Goal: Task Accomplishment & Management: Use online tool/utility

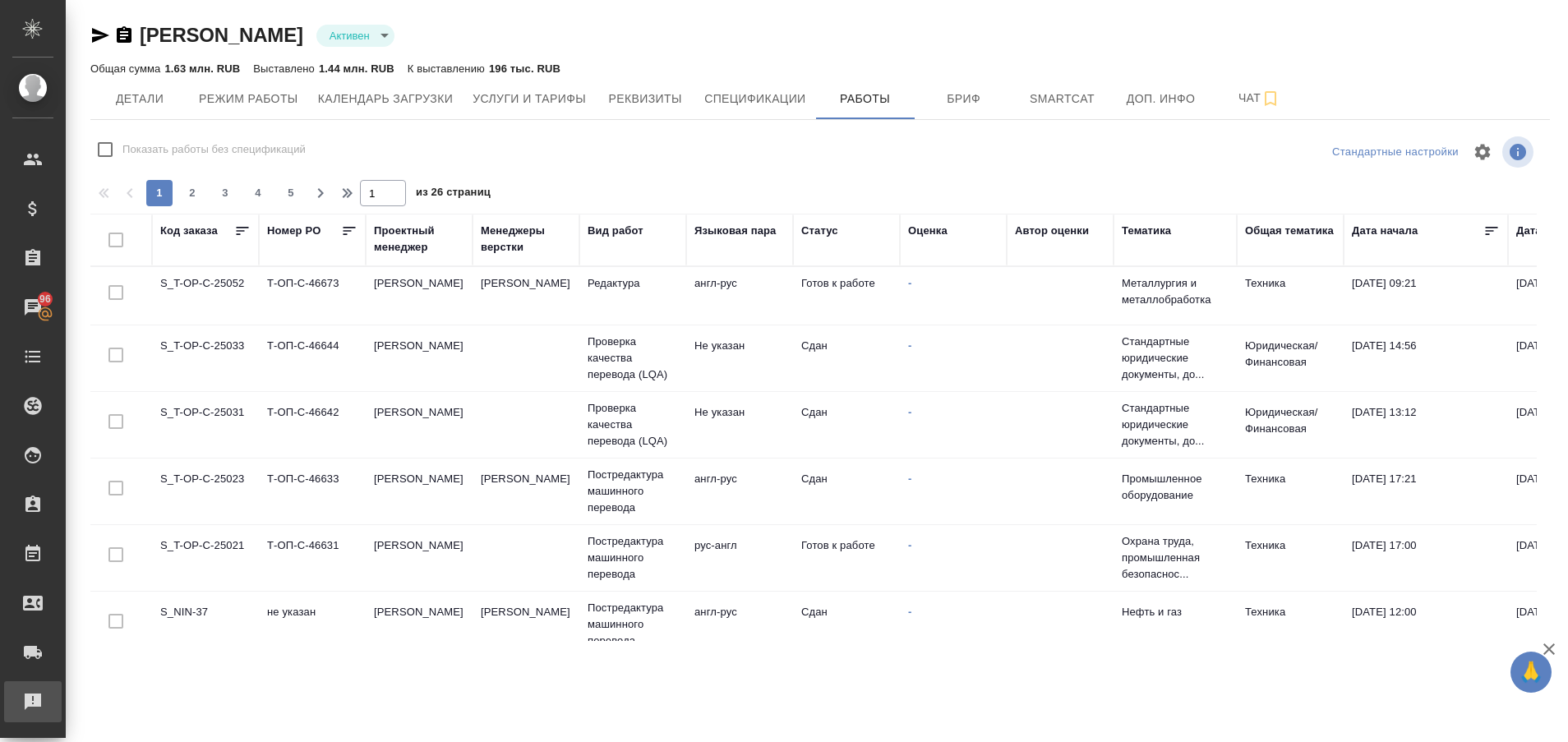
drag, startPoint x: 0, startPoint y: 701, endPoint x: 34, endPoint y: 705, distance: 34.2
click at [34, 705] on li "Рекламации" at bounding box center [32, 702] width 66 height 41
click at [33, 705] on div "Рекламации" at bounding box center [13, 701] width 41 height 24
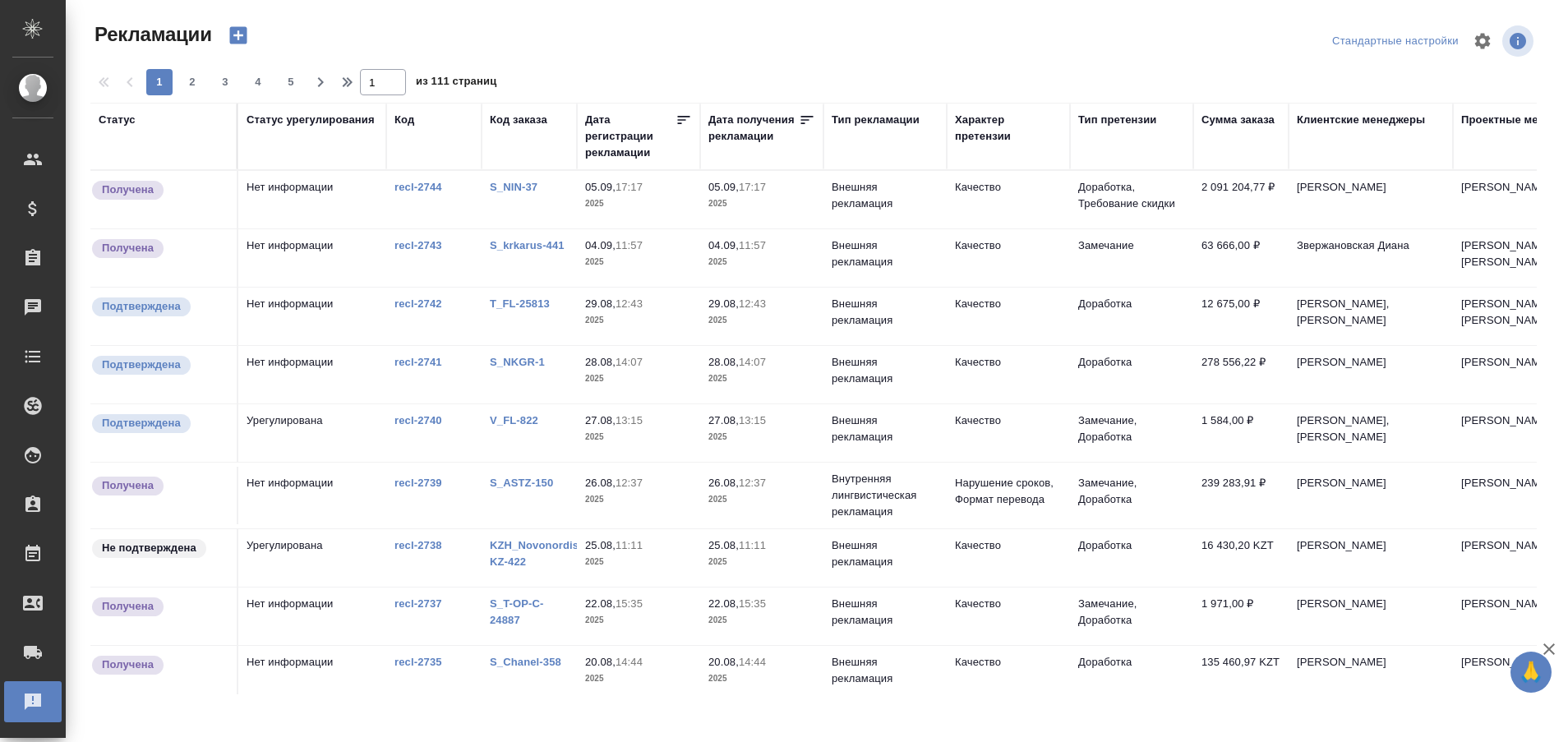
click at [499, 188] on link "S_NIN-37" at bounding box center [513, 187] width 48 height 13
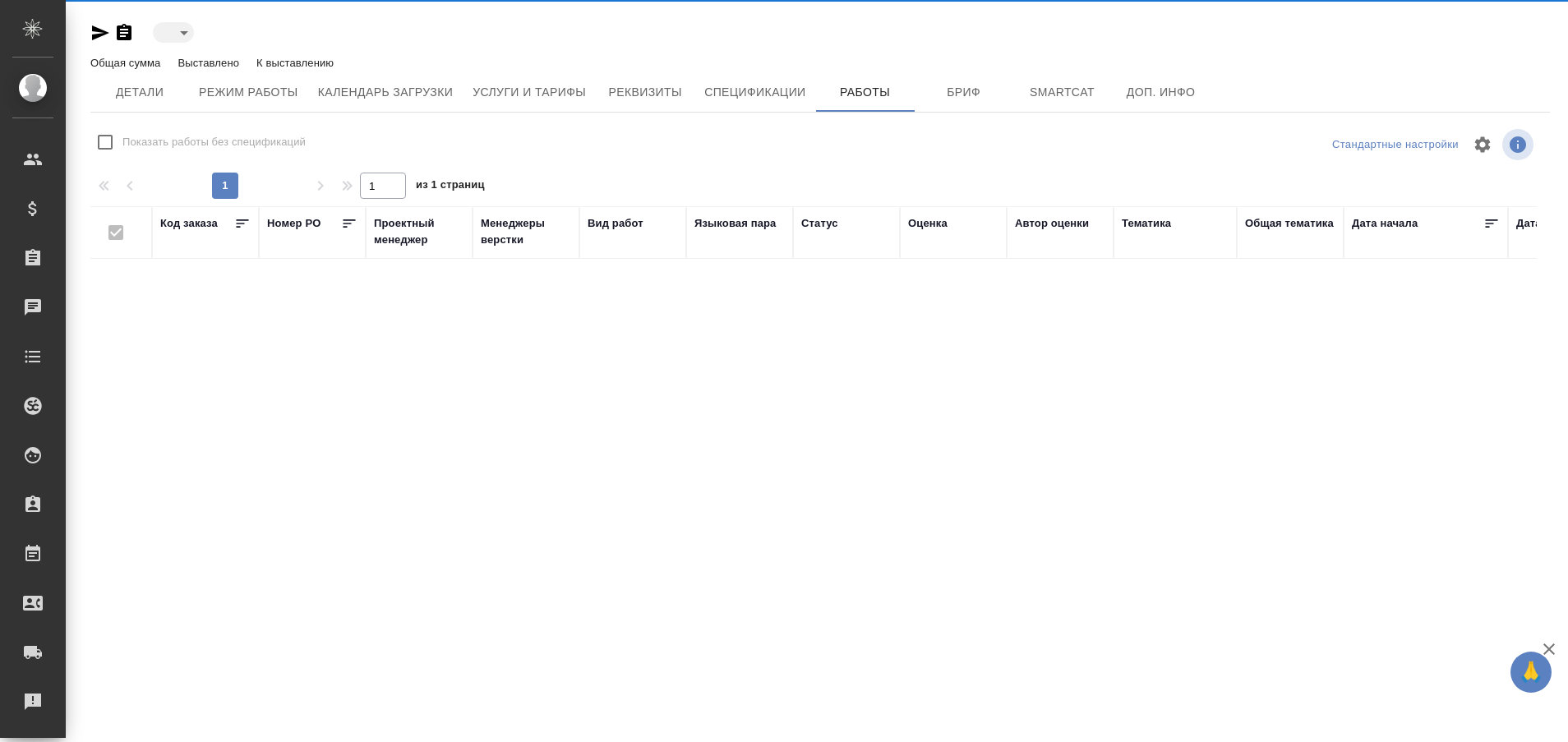
type input "active"
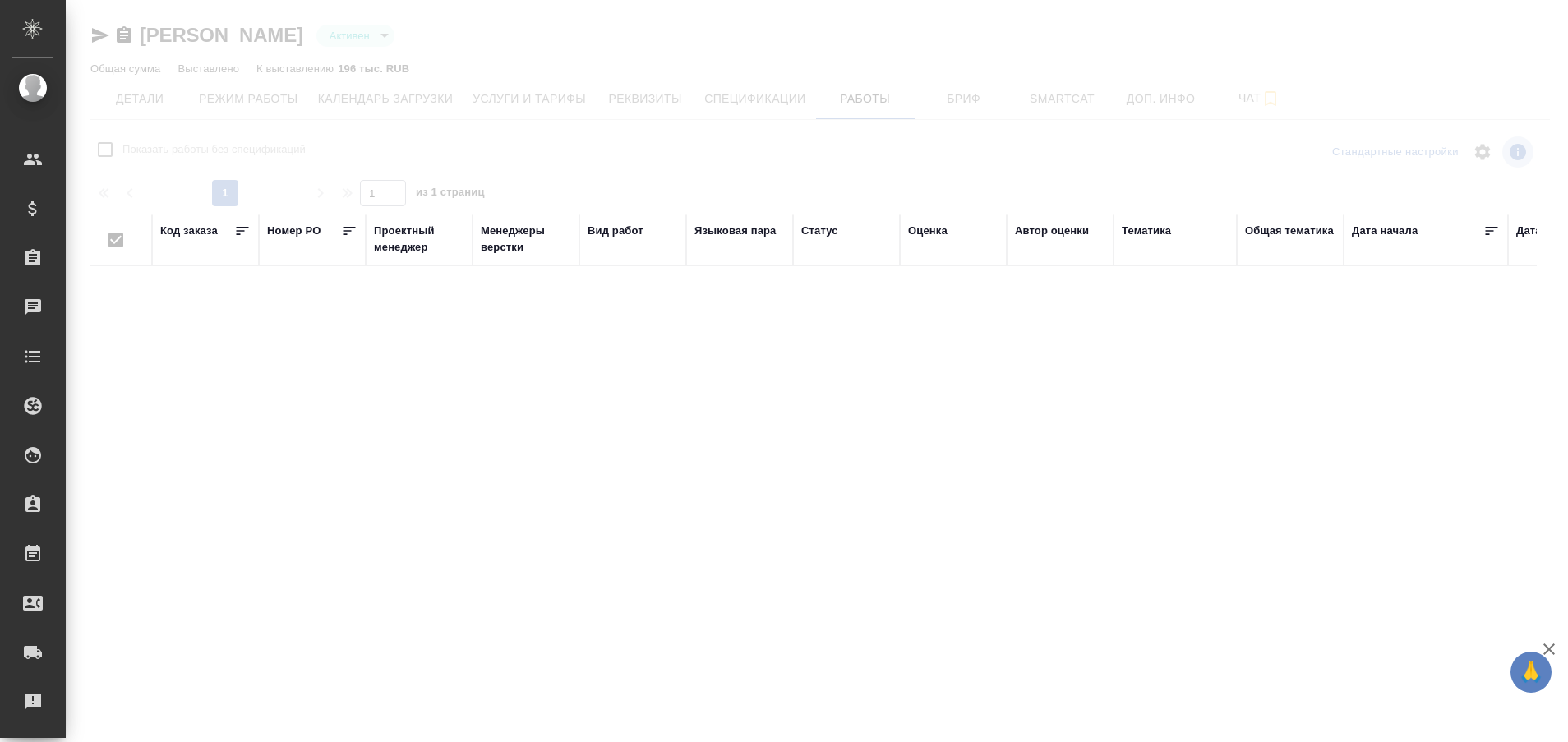
checkbox input "false"
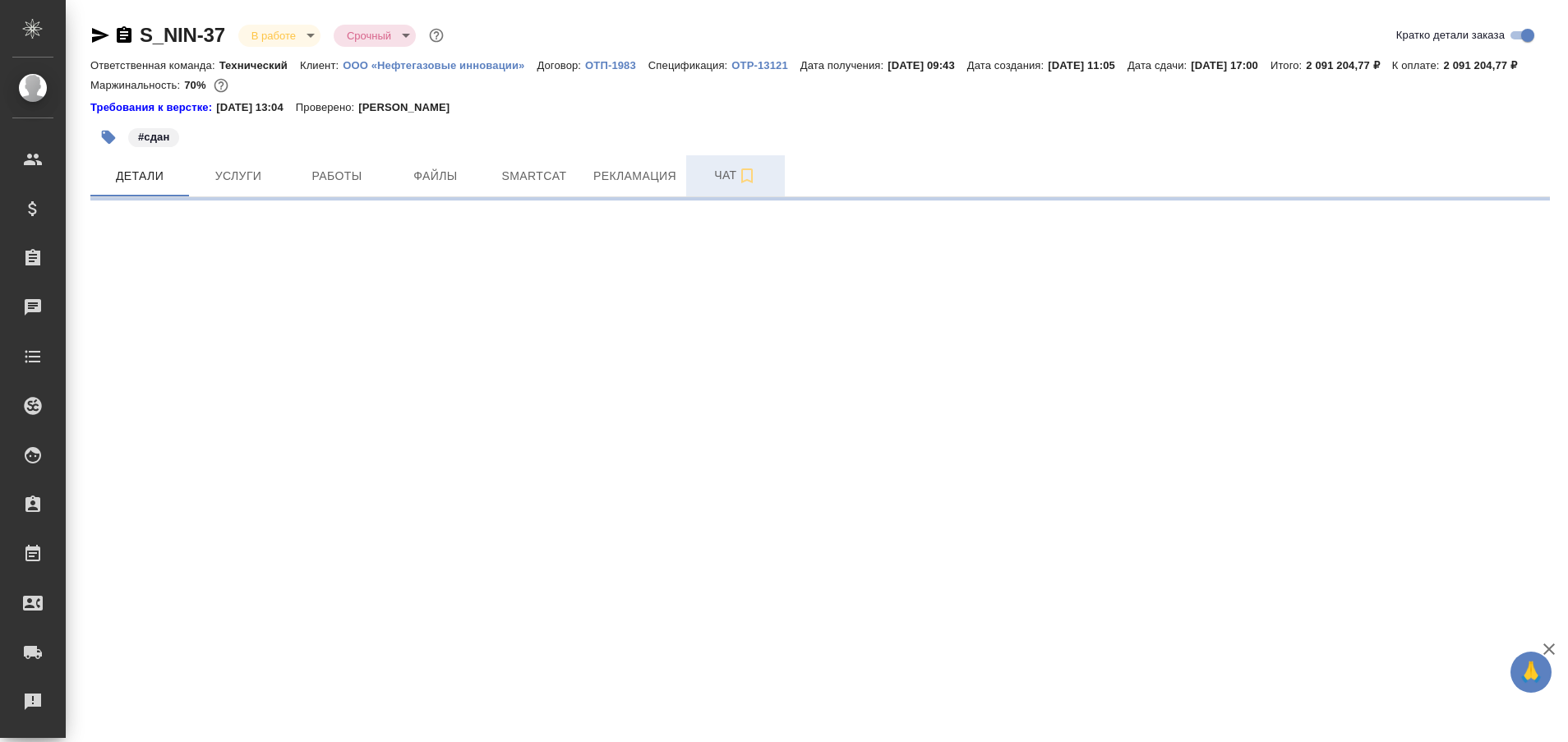
select select "RU"
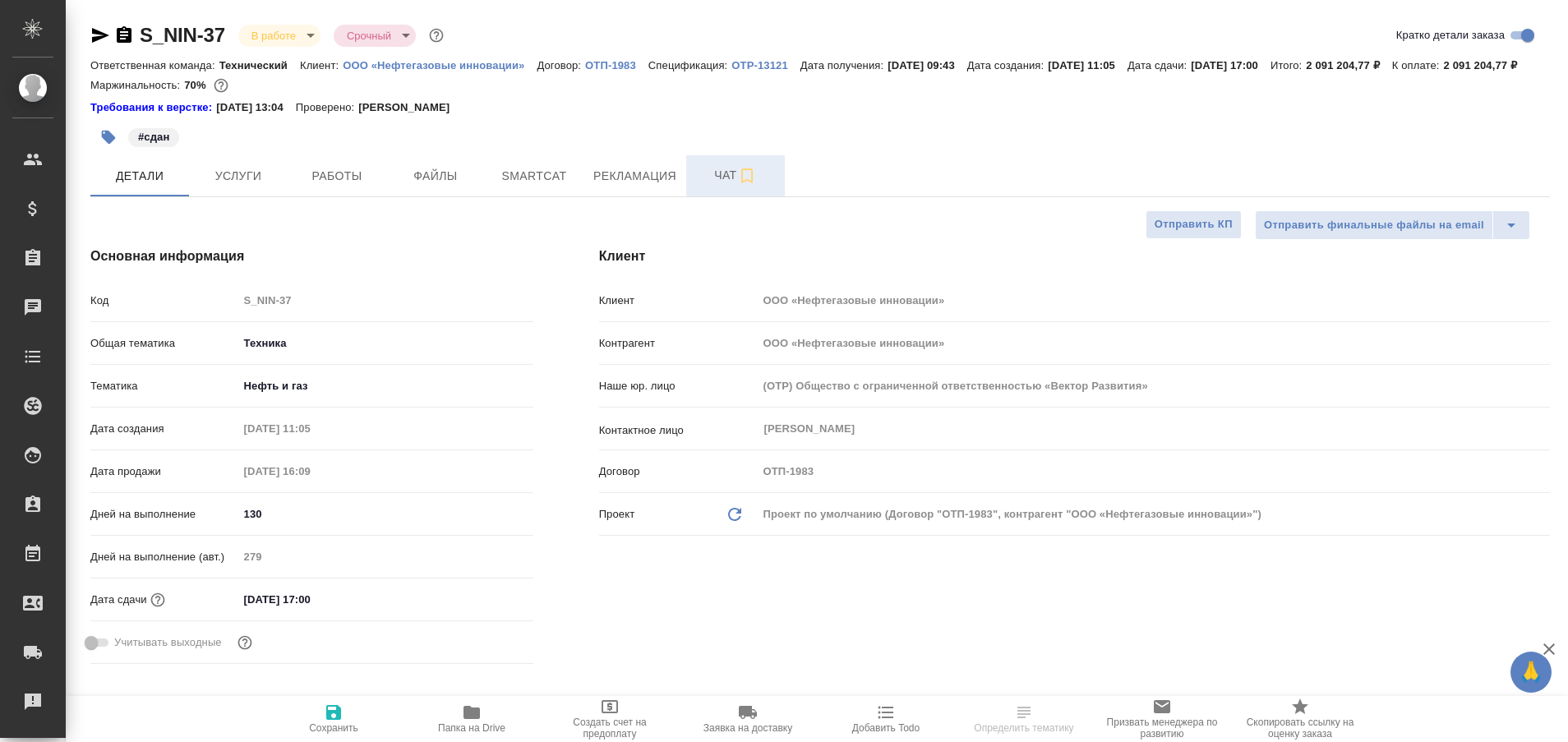
type textarea "x"
click at [717, 186] on span "Чат" at bounding box center [735, 175] width 79 height 21
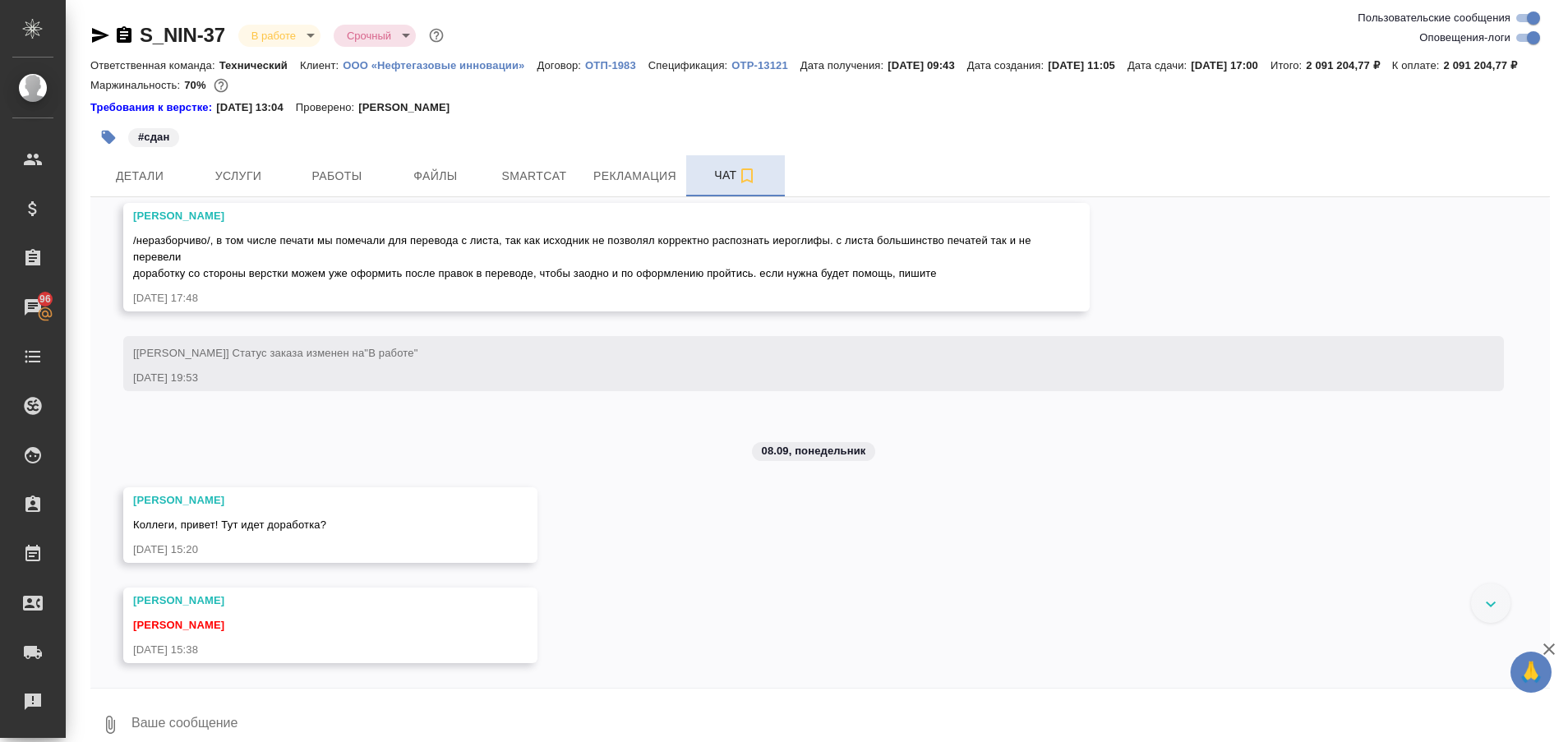
scroll to position [86380, 0]
click at [1478, 612] on div at bounding box center [1491, 603] width 40 height 40
